Goal: Find specific page/section: Find specific page/section

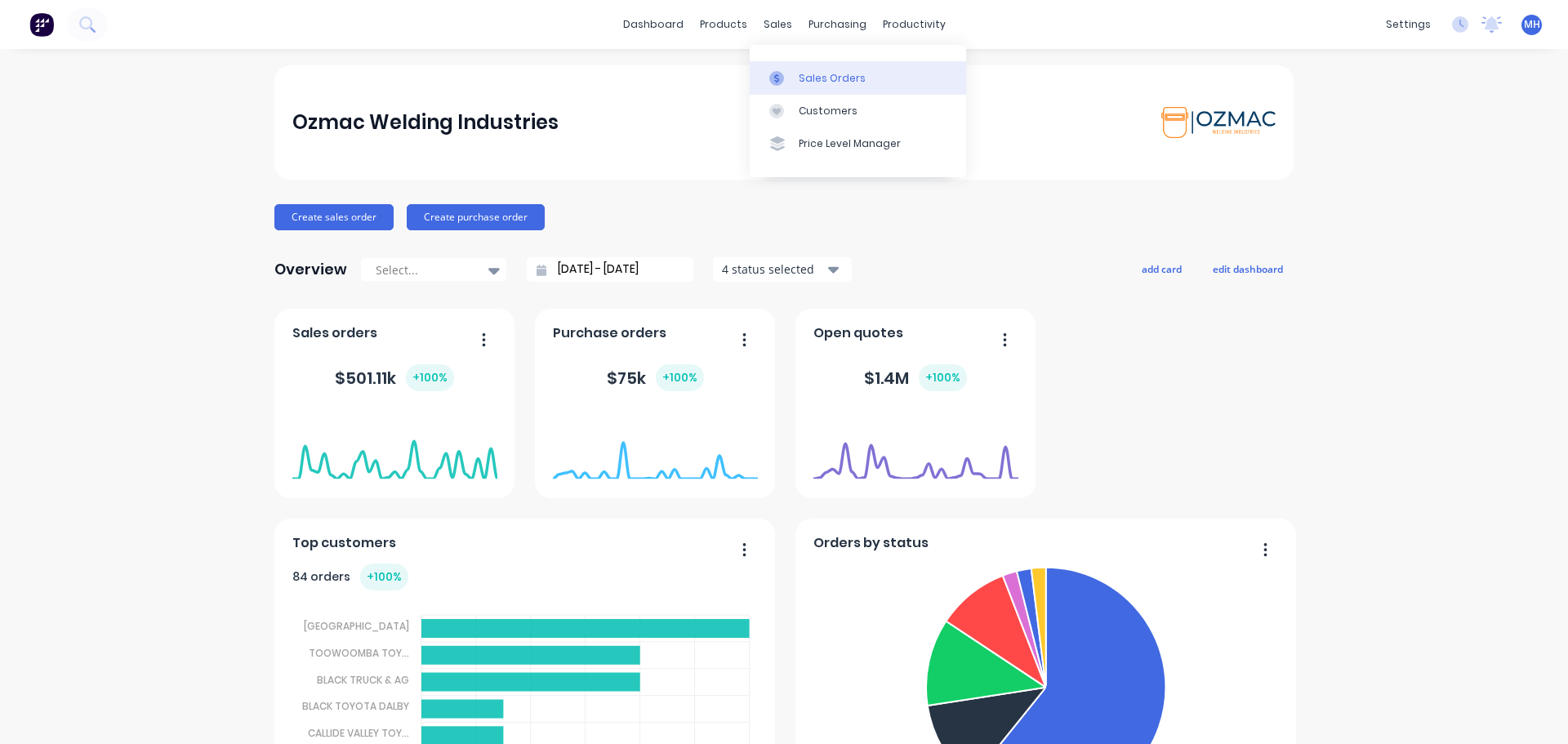
click at [840, 80] on div "Sales Orders" at bounding box center [832, 78] width 67 height 15
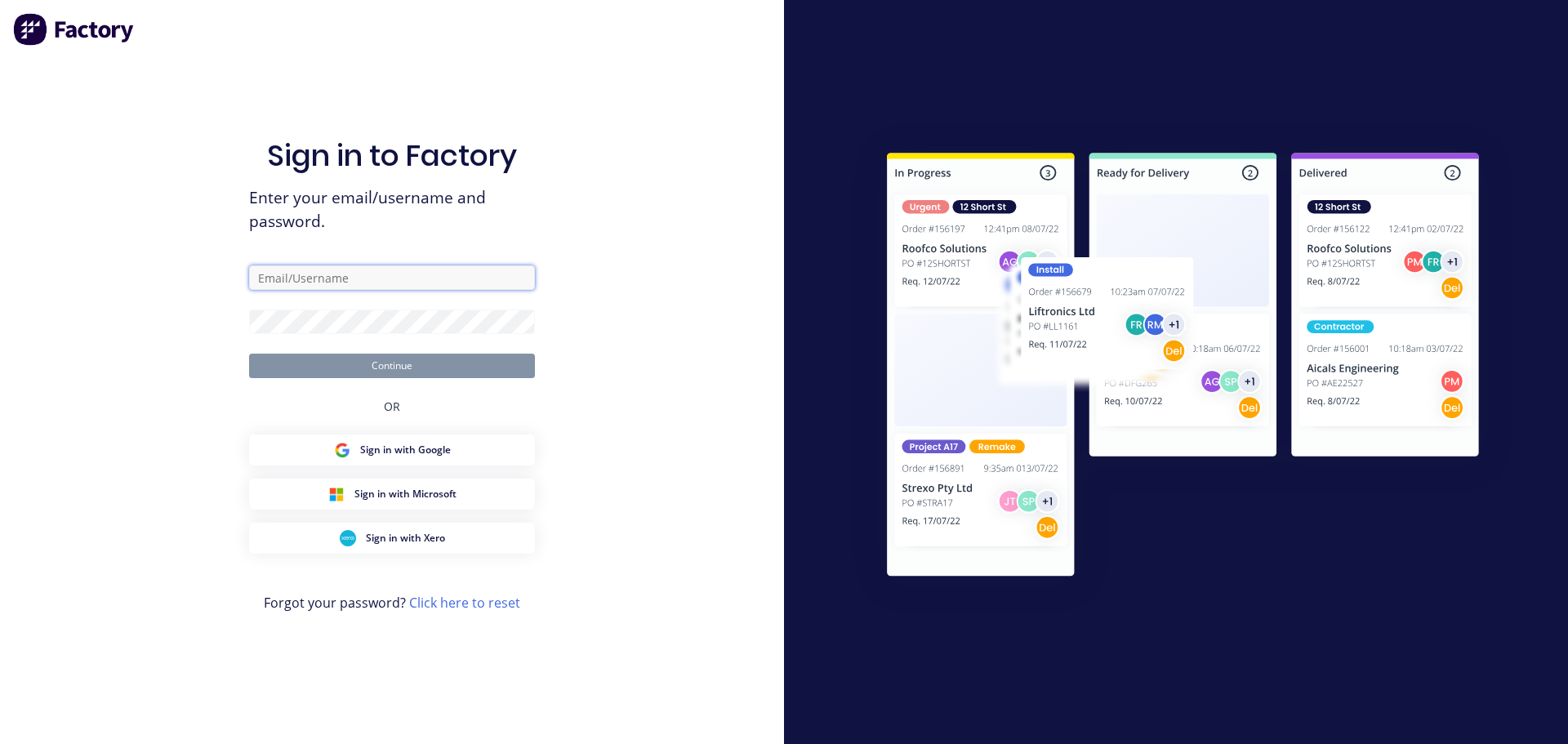
type input "[EMAIL_ADDRESS][DOMAIN_NAME]"
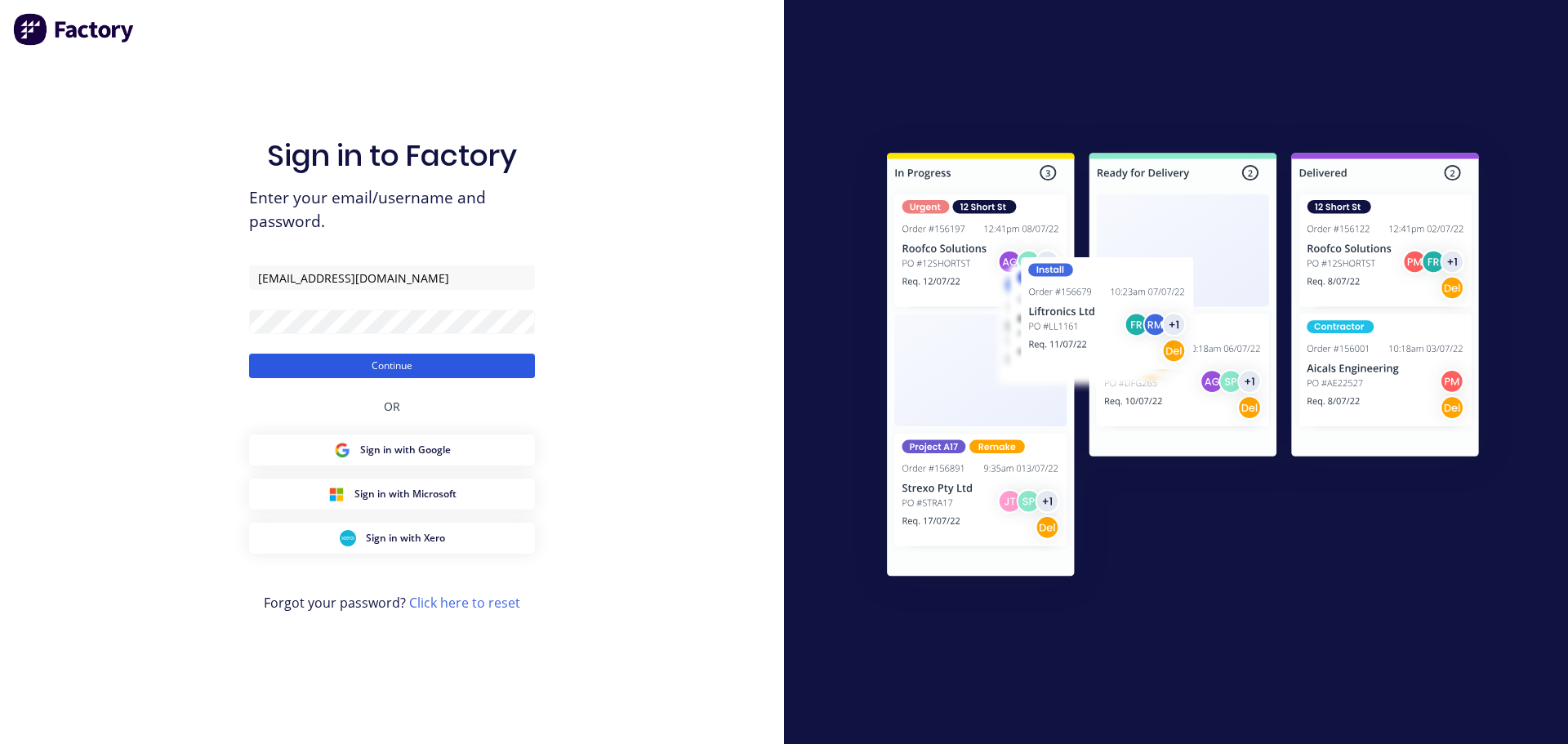
click at [385, 368] on button "Continue" at bounding box center [392, 365] width 286 height 24
